Goal: Transaction & Acquisition: Subscribe to service/newsletter

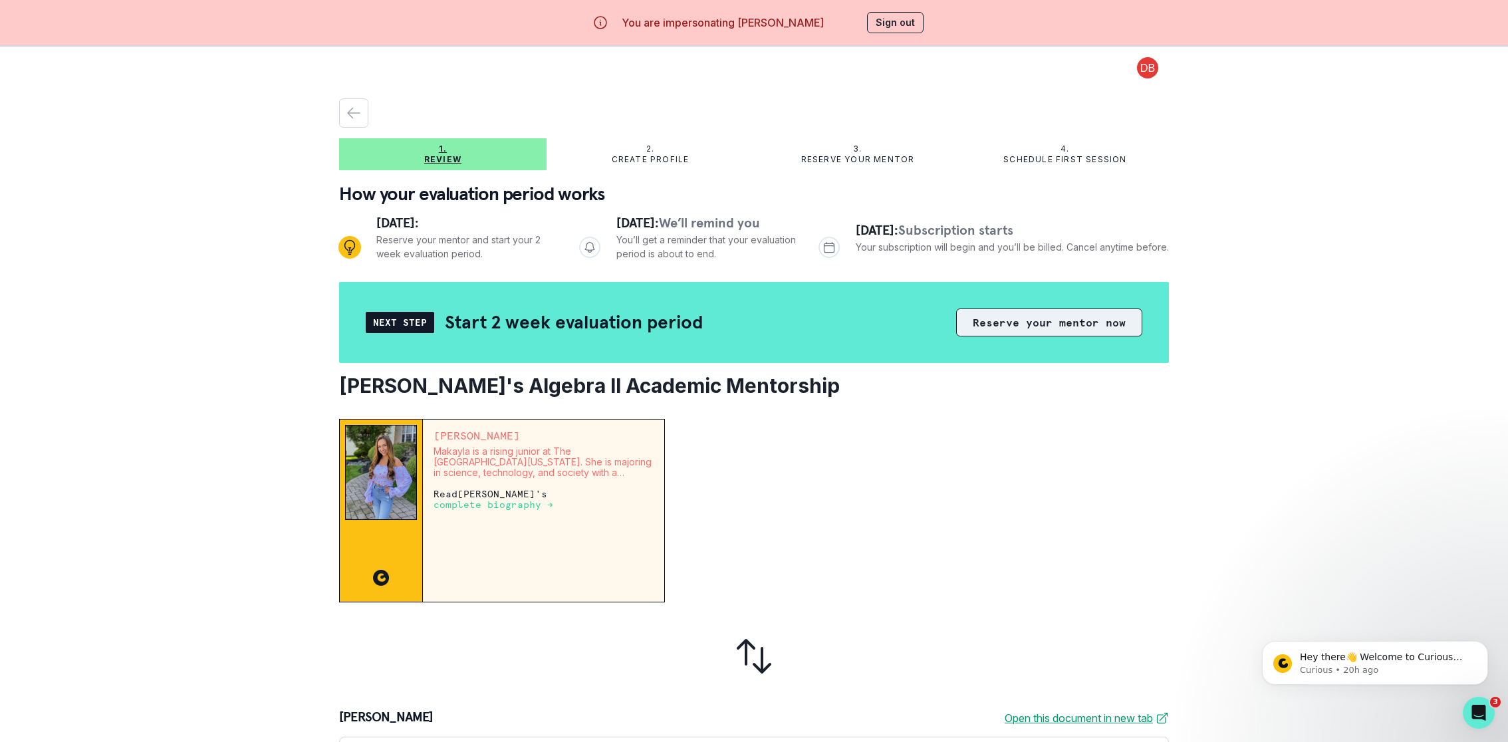
click at [1042, 318] on button "Reserve your mentor now" at bounding box center [1049, 322] width 186 height 28
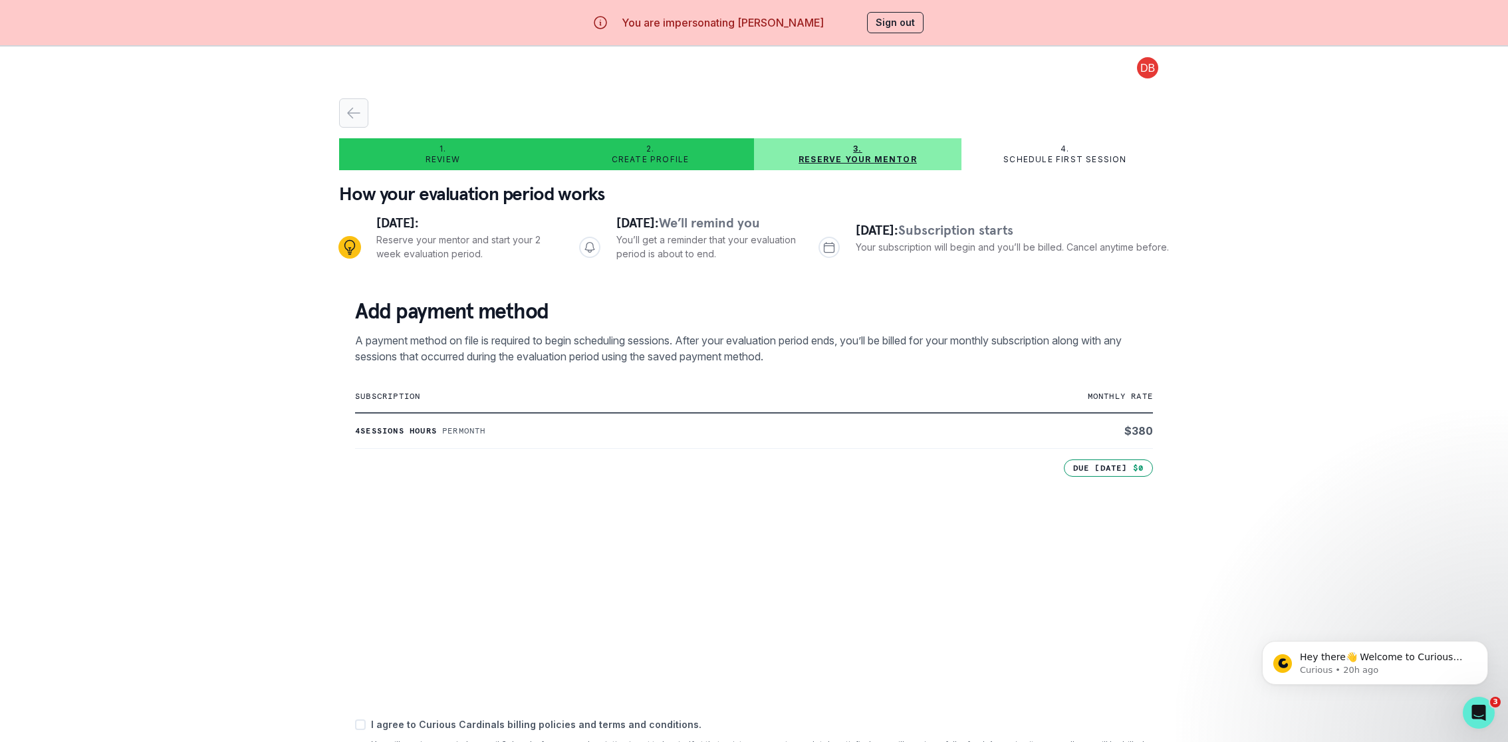
click at [362, 112] on div "button" at bounding box center [354, 113] width 28 height 16
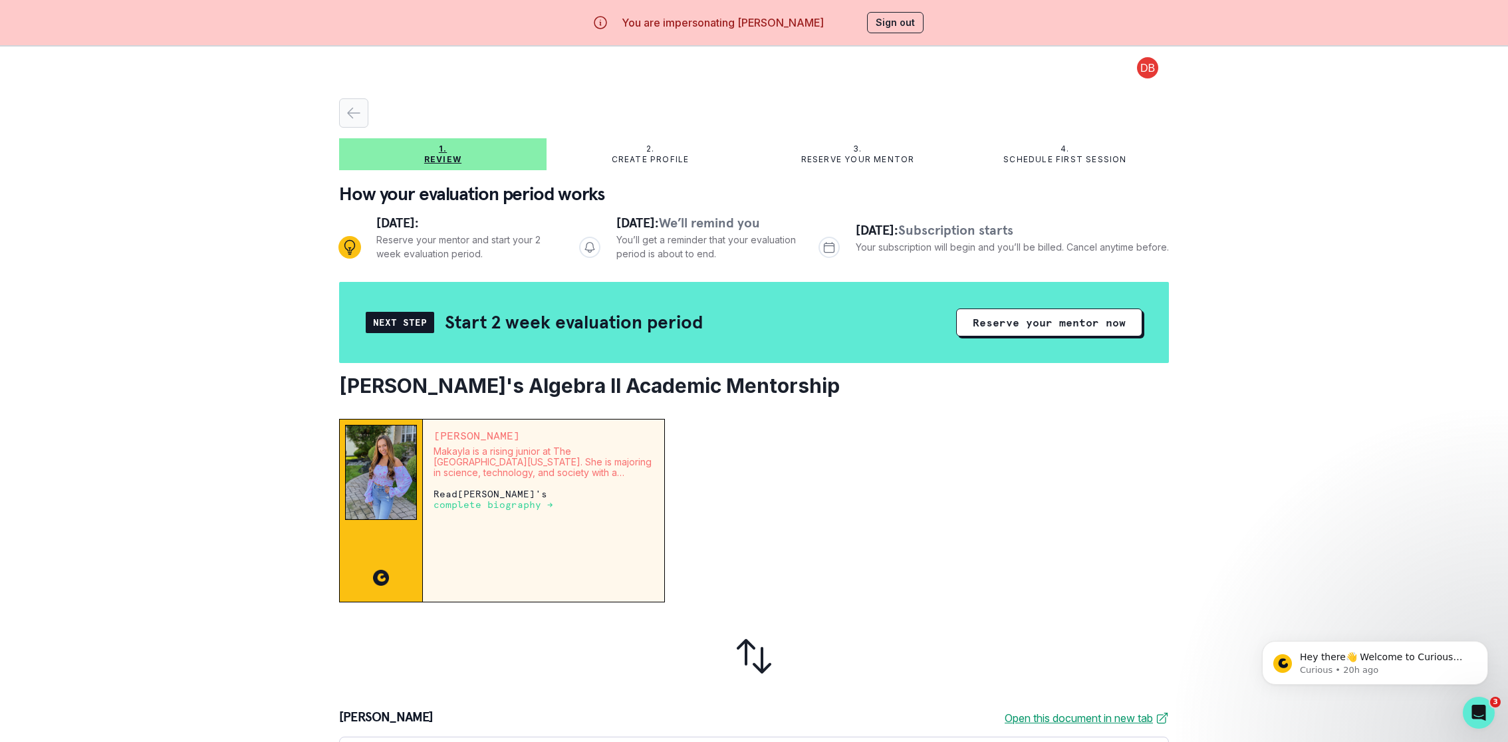
click at [356, 107] on icon "button" at bounding box center [354, 113] width 16 height 16
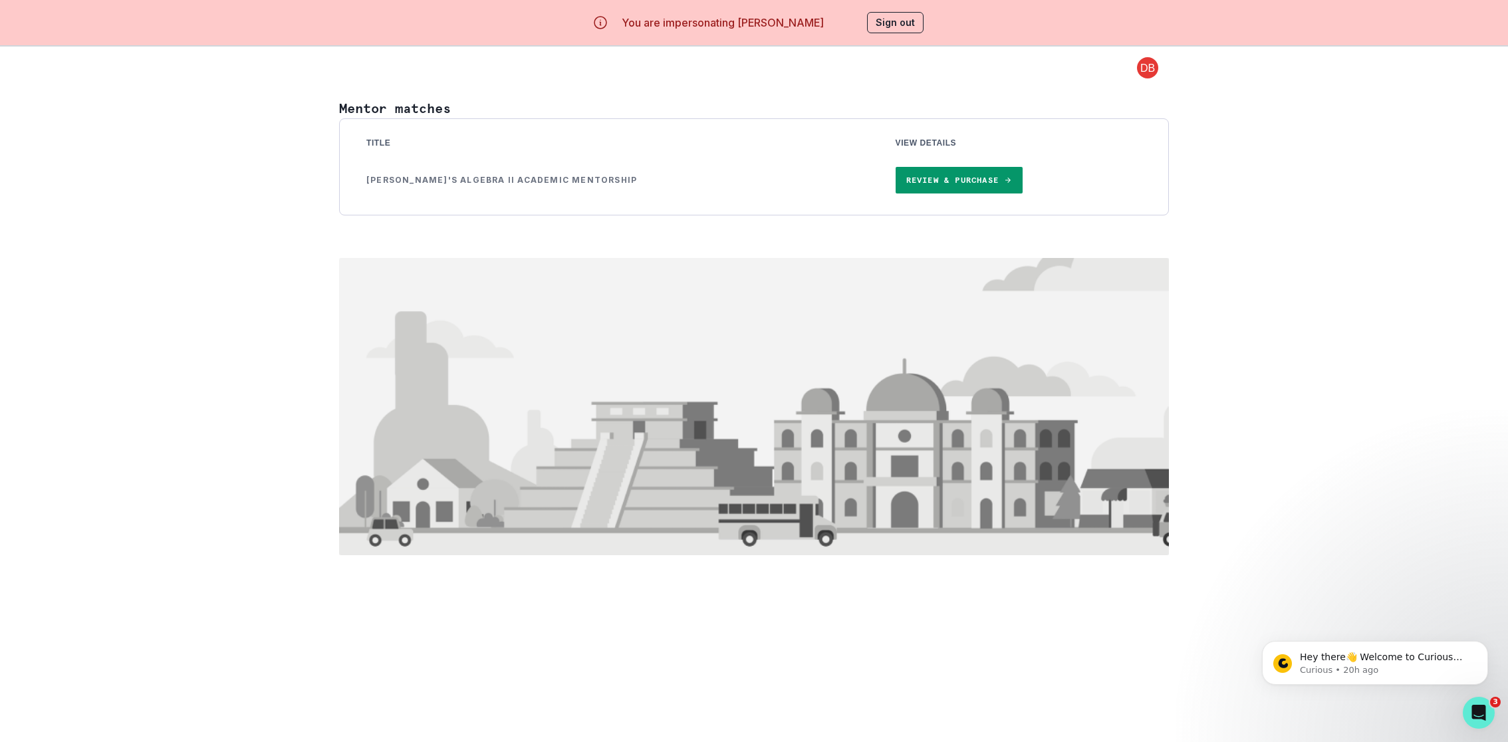
click at [456, 94] on div "Mentor matches Title View Details [PERSON_NAME]'s Algebra II Academic Mentorshi…" at bounding box center [754, 326] width 830 height 489
click at [885, 17] on button "Sign out" at bounding box center [895, 22] width 57 height 21
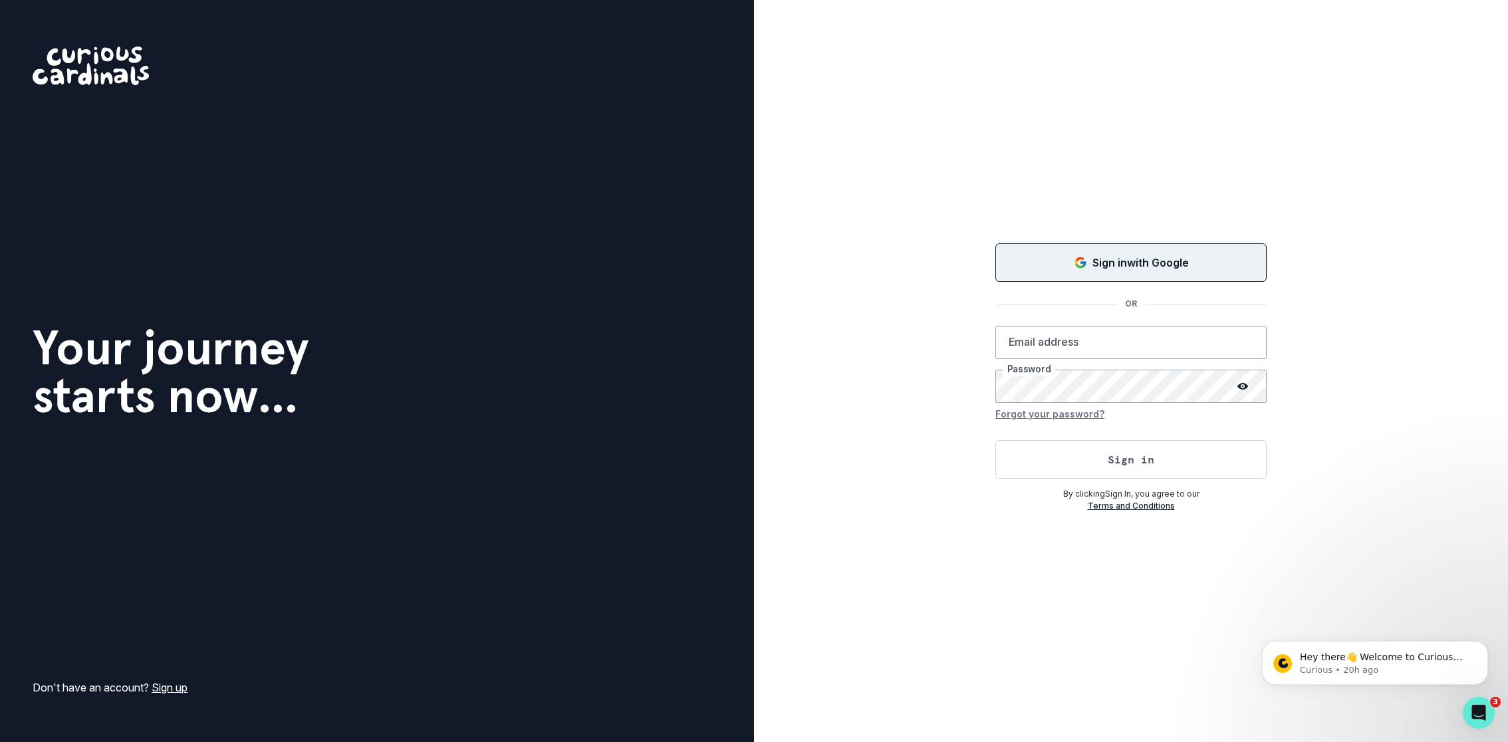
click at [1074, 253] on button "Sign in with Google" at bounding box center [1130, 262] width 271 height 39
